Goal: Transaction & Acquisition: Purchase product/service

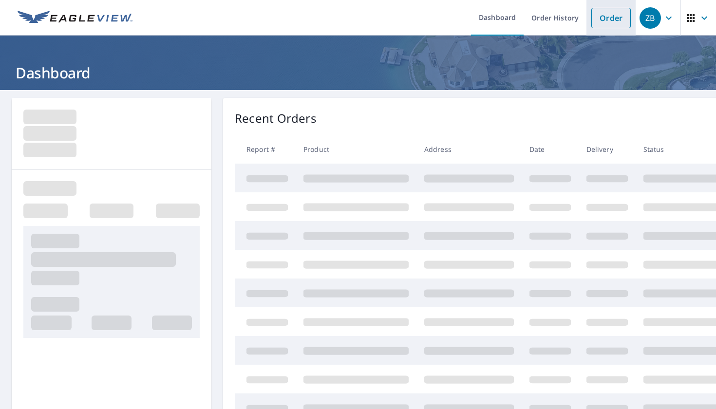
click at [615, 12] on link "Order" at bounding box center [610, 18] width 39 height 20
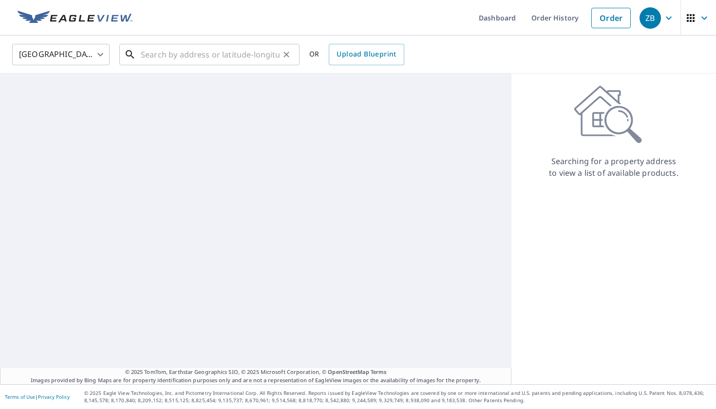
click at [274, 55] on input "text" at bounding box center [210, 54] width 139 height 27
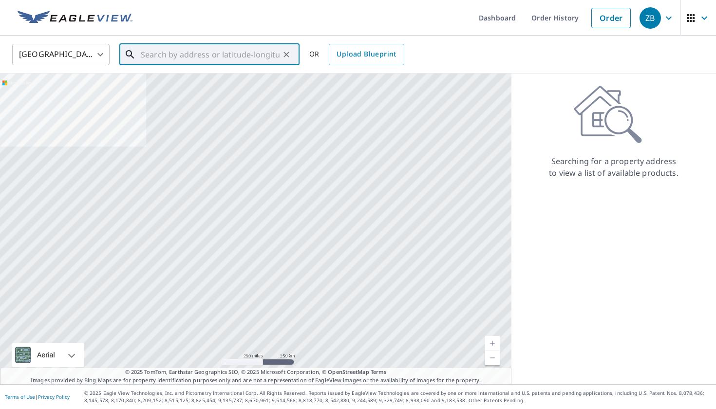
paste input "[STREET_ADDRESS]"
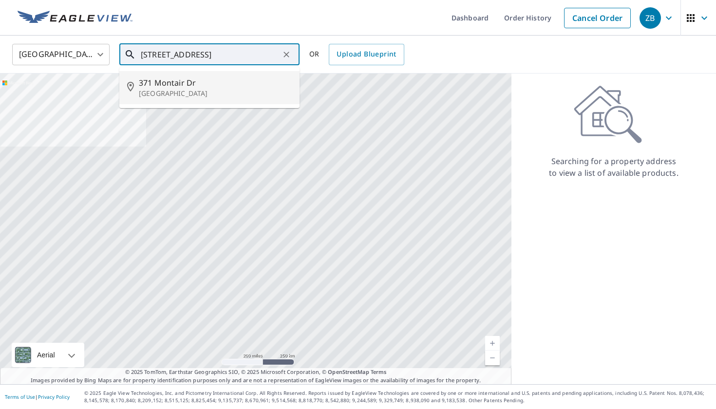
click at [260, 86] on span "371 Montair Dr" at bounding box center [215, 83] width 153 height 12
type input "[STREET_ADDRESS][PERSON_NAME]"
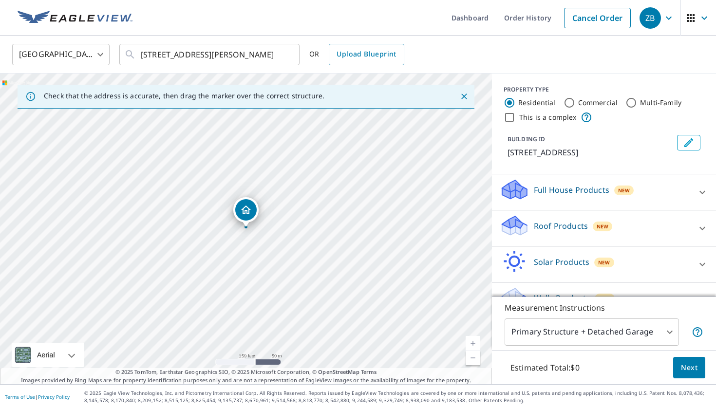
click at [631, 228] on div "Roof Products New" at bounding box center [595, 228] width 191 height 28
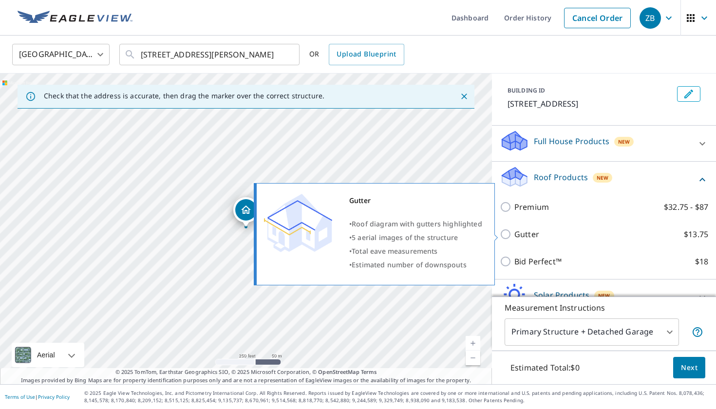
scroll to position [57, 0]
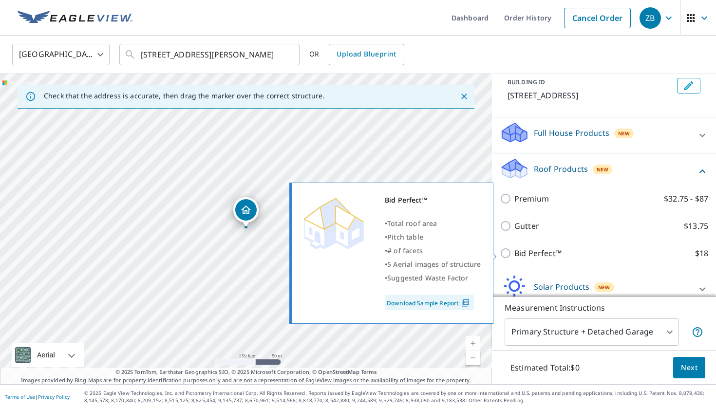
click at [534, 254] on p "Bid Perfect™" at bounding box center [537, 253] width 47 height 12
click at [514, 254] on input "Bid Perfect™ $18" at bounding box center [507, 253] width 15 height 12
checkbox input "true"
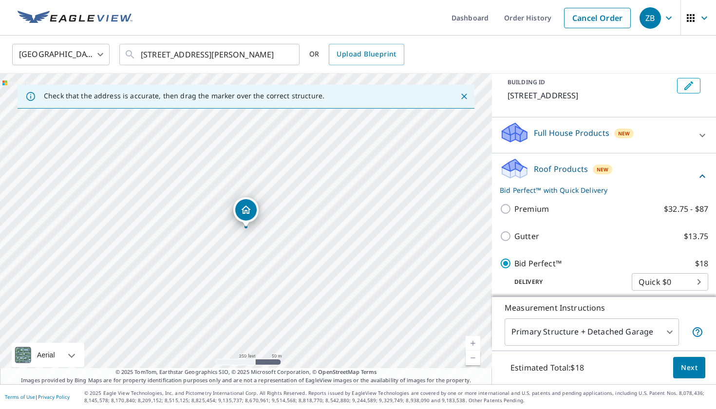
click at [687, 362] on span "Next" at bounding box center [689, 368] width 17 height 12
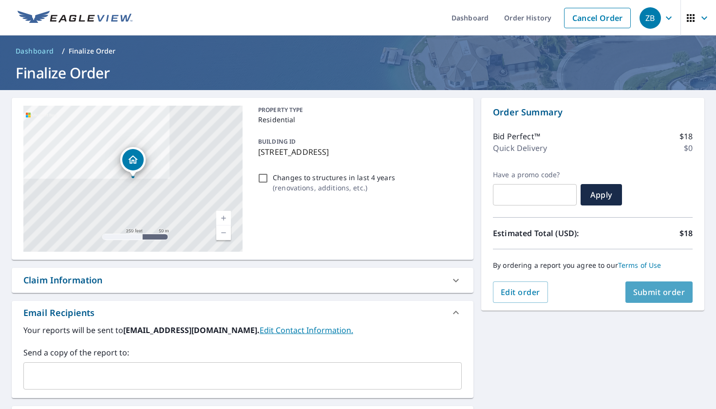
click at [637, 287] on span "Submit order" at bounding box center [659, 292] width 52 height 11
